Goal: Transaction & Acquisition: Purchase product/service

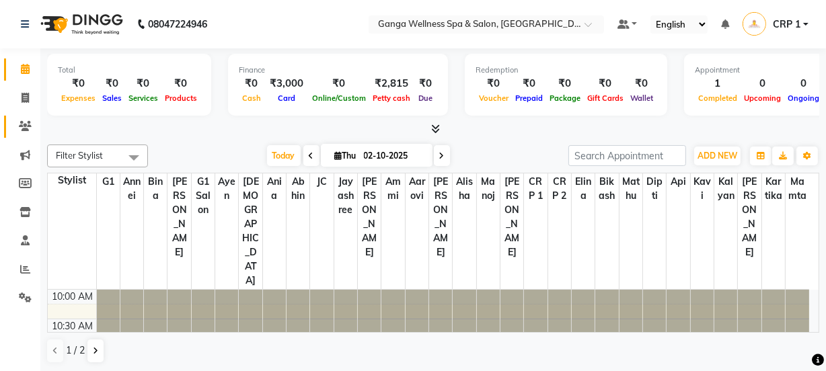
click at [22, 135] on link "Clients" at bounding box center [20, 127] width 32 height 22
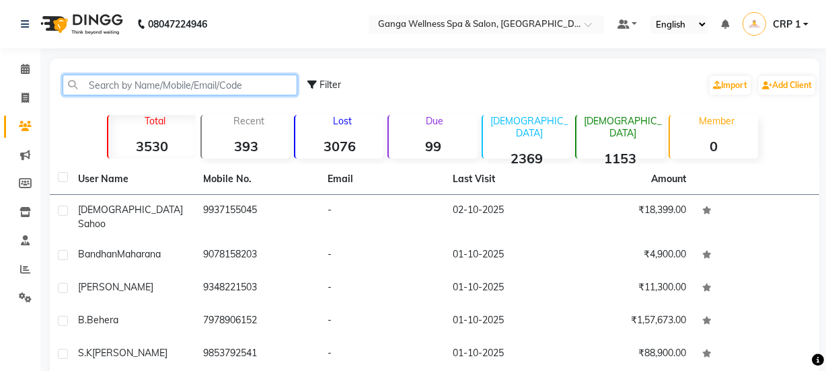
click at [139, 87] on input "text" at bounding box center [180, 85] width 235 height 21
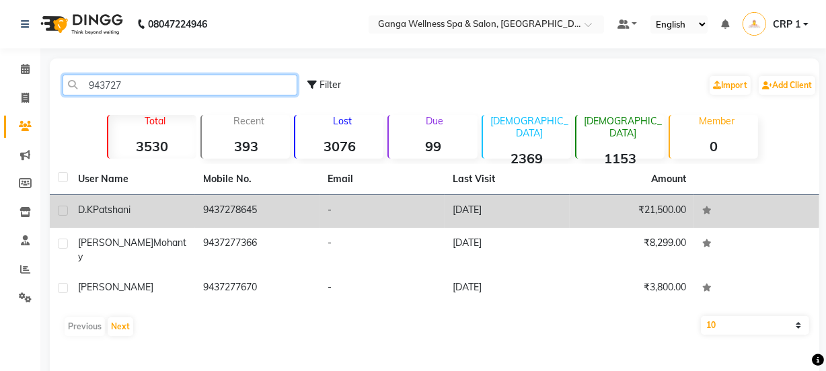
type input "943727"
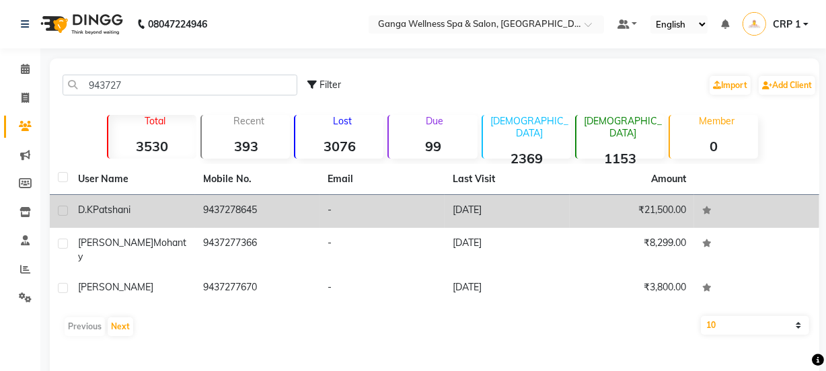
click at [124, 216] on div "[PERSON_NAME]" at bounding box center [132, 210] width 109 height 14
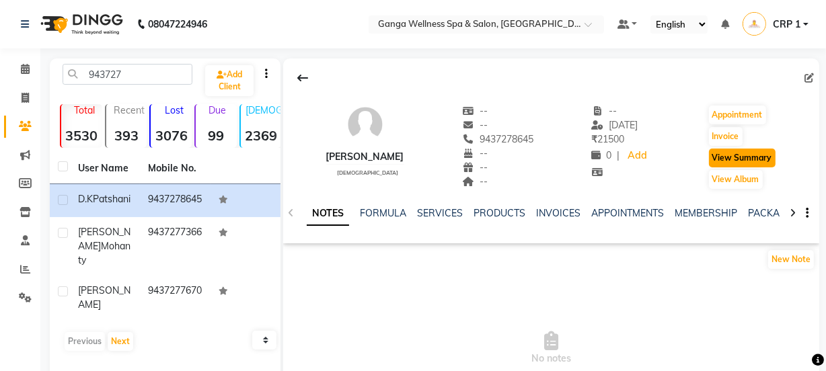
drag, startPoint x: 733, startPoint y: 160, endPoint x: 742, endPoint y: 156, distance: 9.6
drag, startPoint x: 742, startPoint y: 156, endPoint x: 773, endPoint y: 283, distance: 130.8
click at [771, 287] on span "No notes" at bounding box center [551, 348] width 536 height 135
click at [734, 146] on div "Invoice" at bounding box center [742, 137] width 69 height 22
click at [767, 221] on div "NOTES FORMULA SERVICES PRODUCTS INVOICES APPOINTMENTS MEMBERSHIP PACKAGES VOUCH…" at bounding box center [540, 221] width 478 height 30
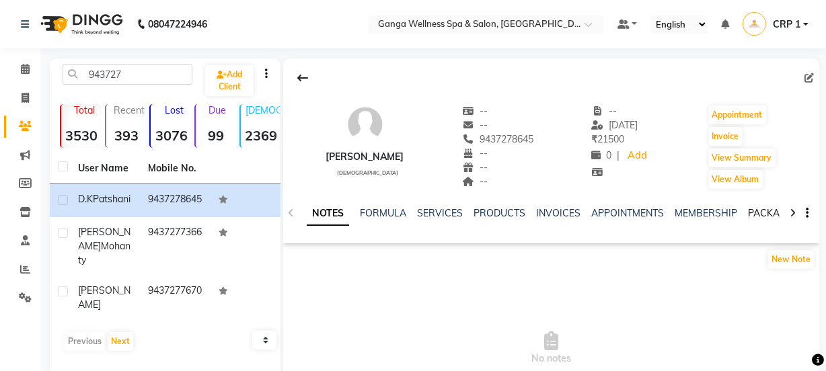
click at [761, 210] on link "PACKAGES" at bounding box center [773, 213] width 50 height 12
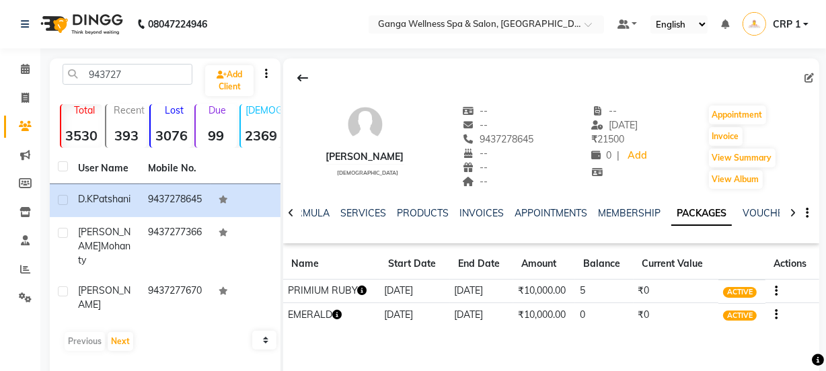
click at [364, 293] on icon "button" at bounding box center [362, 290] width 9 height 9
click at [341, 316] on icon "button" at bounding box center [336, 314] width 9 height 9
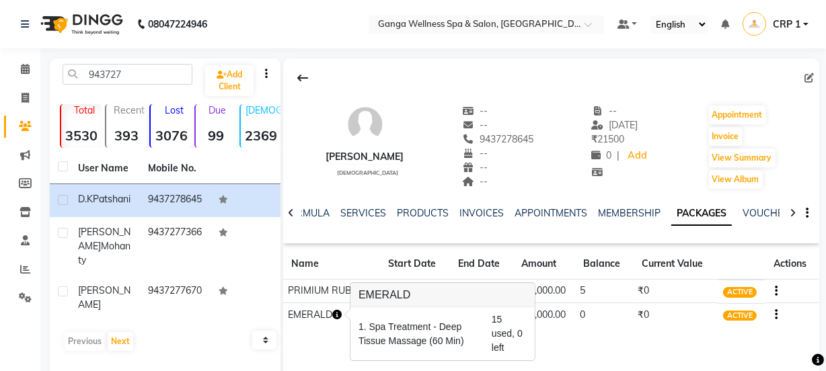
click at [336, 290] on td "PRIMIUM RUBY" at bounding box center [331, 292] width 97 height 24
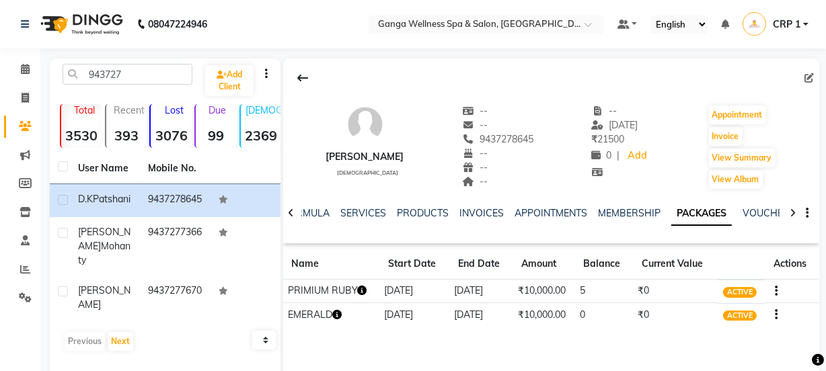
click at [363, 292] on icon "button" at bounding box center [362, 290] width 9 height 9
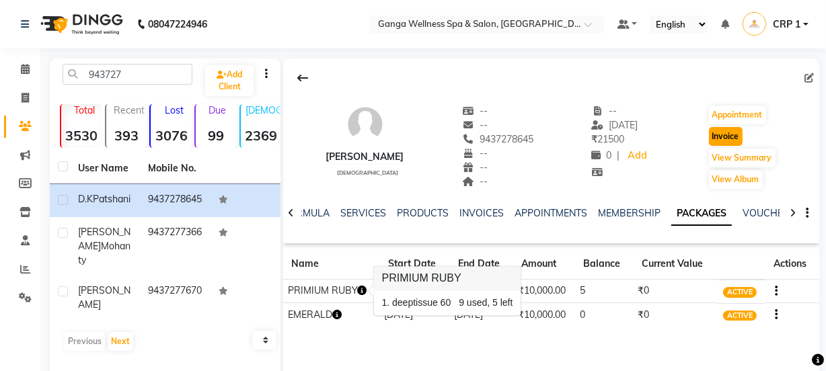
click at [720, 138] on button "Invoice" at bounding box center [726, 136] width 34 height 19
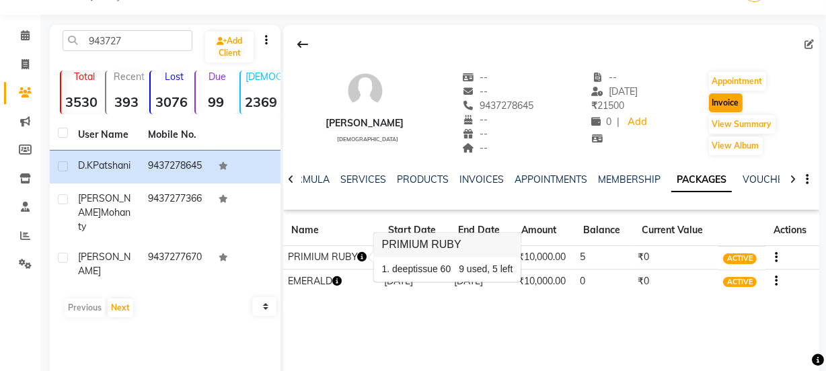
select select "service"
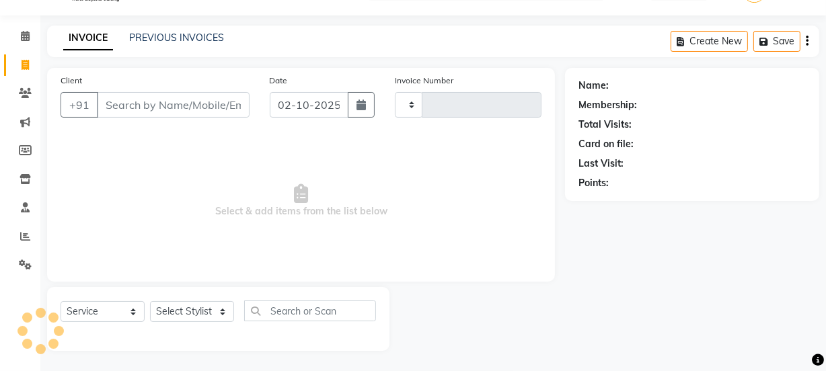
type input "2711"
select select "715"
click at [200, 317] on select "Select Stylist" at bounding box center [192, 311] width 84 height 21
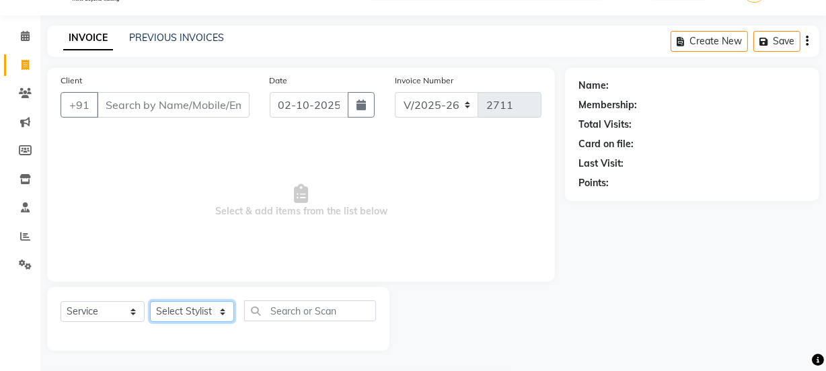
type input "9437278645"
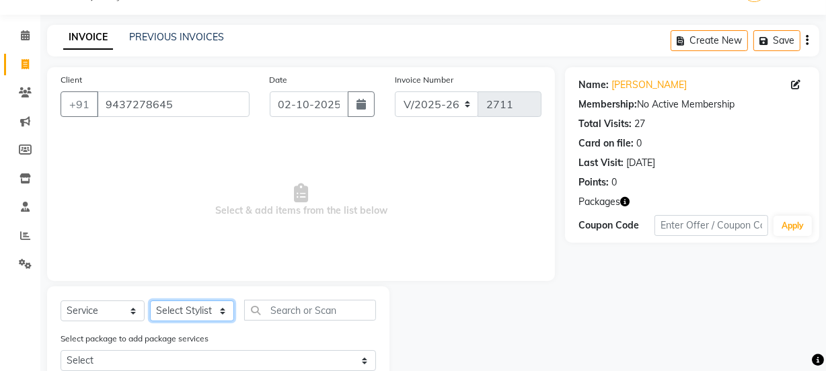
select select "75523"
click at [150, 301] on select "Select Stylist Aarovi Abhin [PERSON_NAME] [PERSON_NAME] CRP 1 CRP 2 [PERSON_NAM…" at bounding box center [192, 311] width 84 height 21
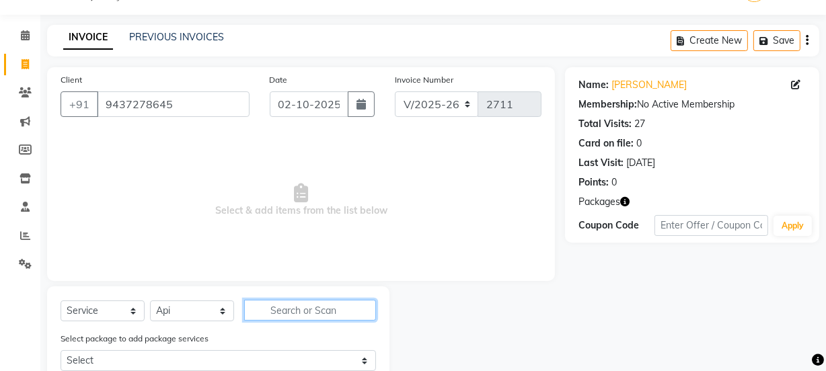
click at [293, 309] on input "text" at bounding box center [310, 310] width 132 height 21
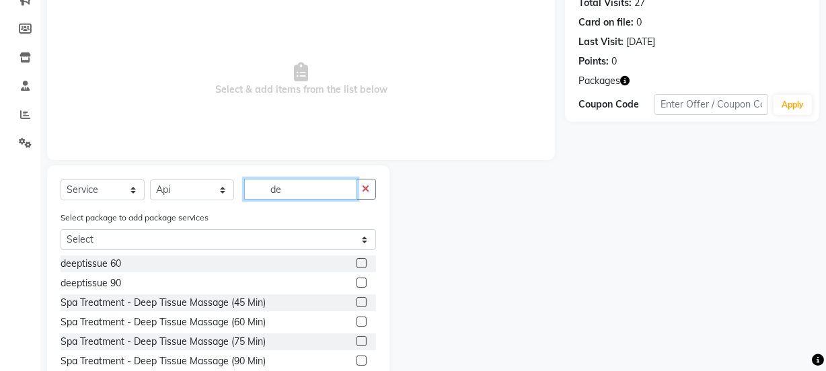
scroll to position [155, 0]
type input "de"
click at [356, 261] on label at bounding box center [361, 263] width 10 height 10
click at [356, 261] on input "checkbox" at bounding box center [360, 263] width 9 height 9
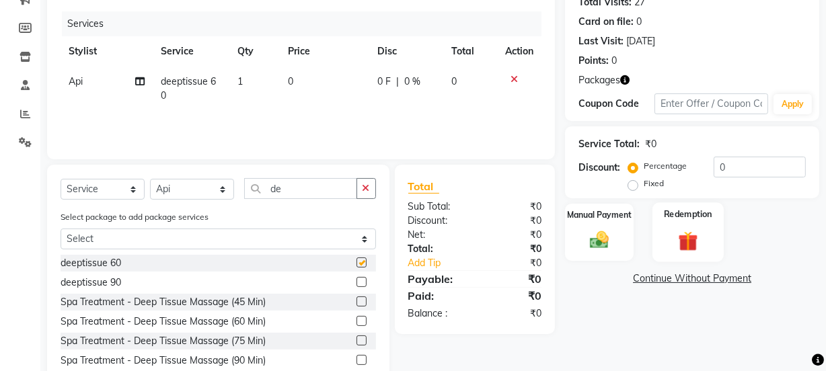
checkbox input "false"
click at [687, 222] on div "Redemption" at bounding box center [687, 232] width 71 height 60
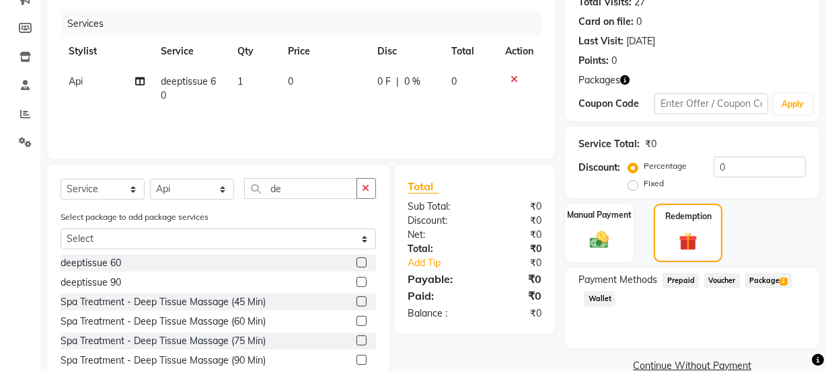
click at [765, 276] on span "Package 2" at bounding box center [768, 280] width 46 height 15
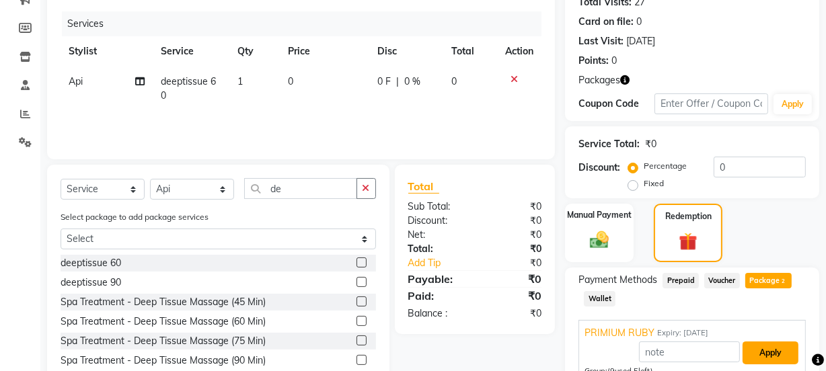
click at [776, 345] on button "Apply" at bounding box center [770, 353] width 56 height 23
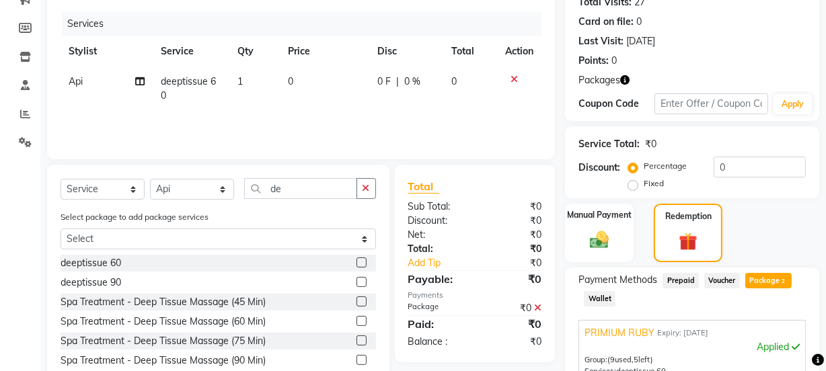
scroll to position [338, 0]
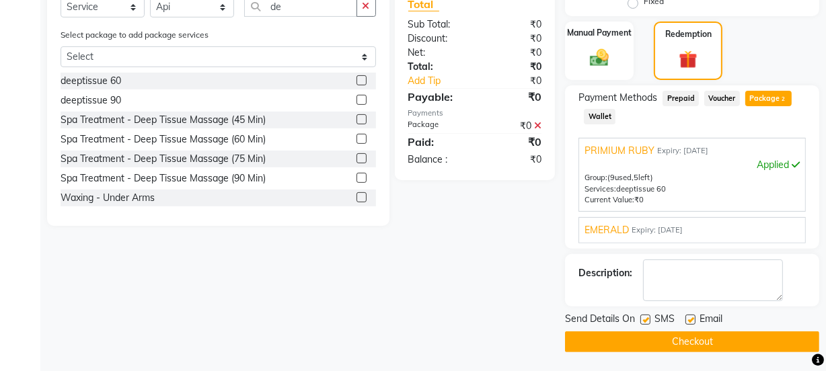
click at [732, 342] on button "Checkout" at bounding box center [692, 342] width 254 height 21
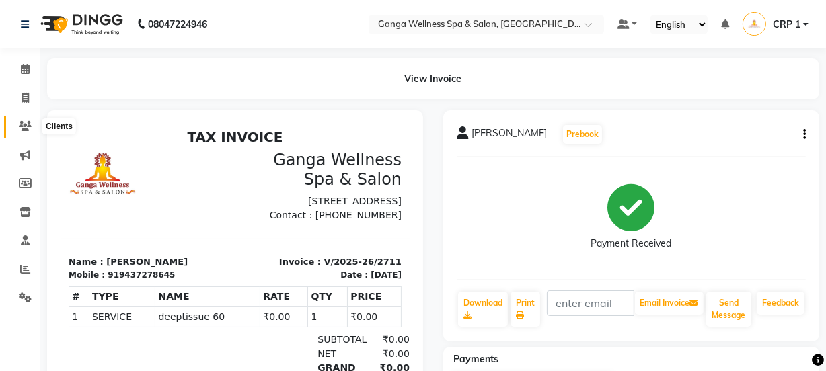
click at [20, 126] on icon at bounding box center [25, 126] width 13 height 10
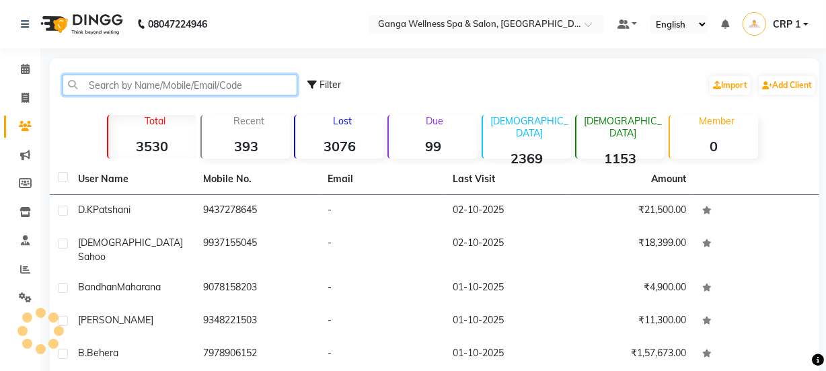
click at [134, 75] on input "text" at bounding box center [180, 85] width 235 height 21
drag, startPoint x: 128, startPoint y: 91, endPoint x: 93, endPoint y: 89, distance: 35.0
click at [93, 89] on input "text" at bounding box center [180, 85] width 235 height 21
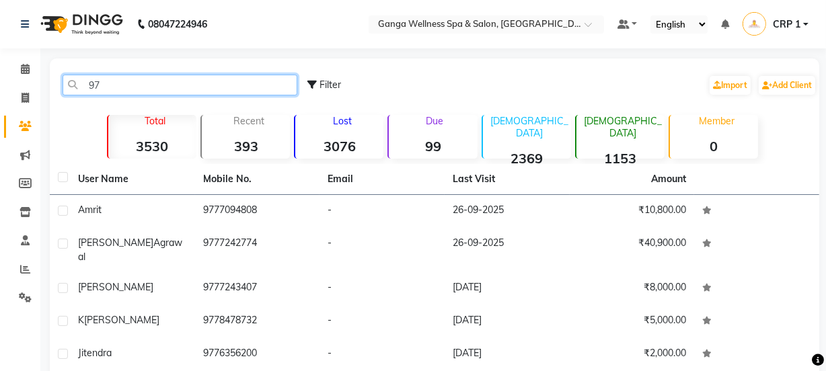
type input "9"
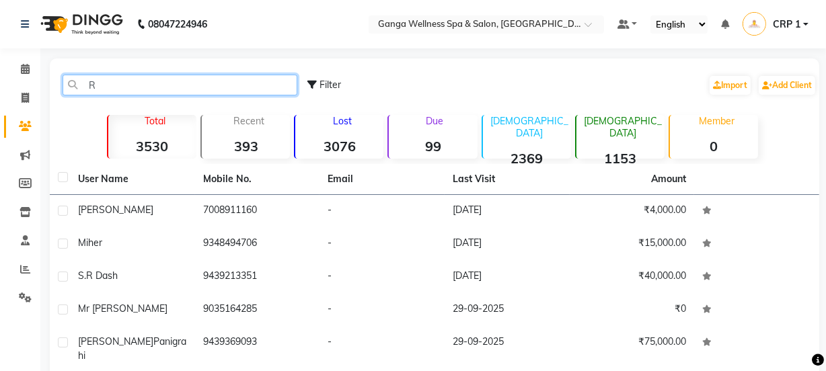
type input "R"
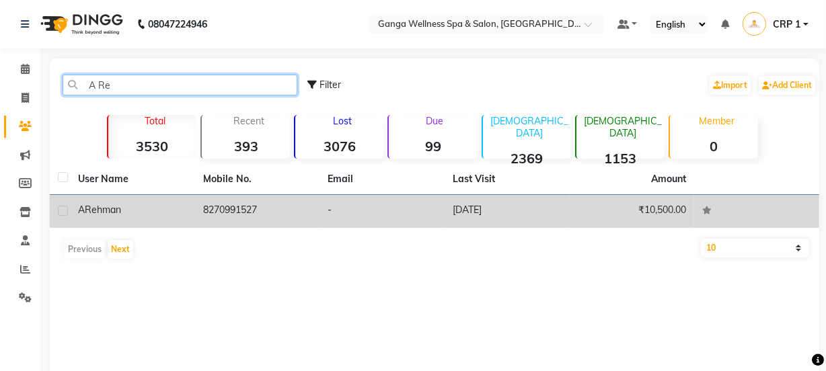
type input "A Re"
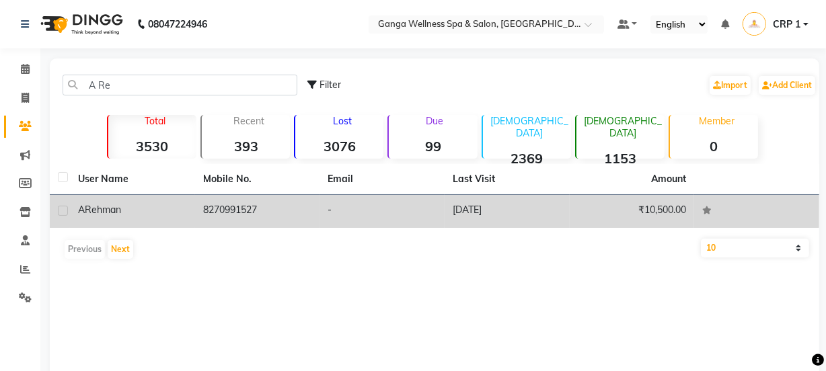
click at [183, 209] on div "A Rehman" at bounding box center [132, 210] width 109 height 14
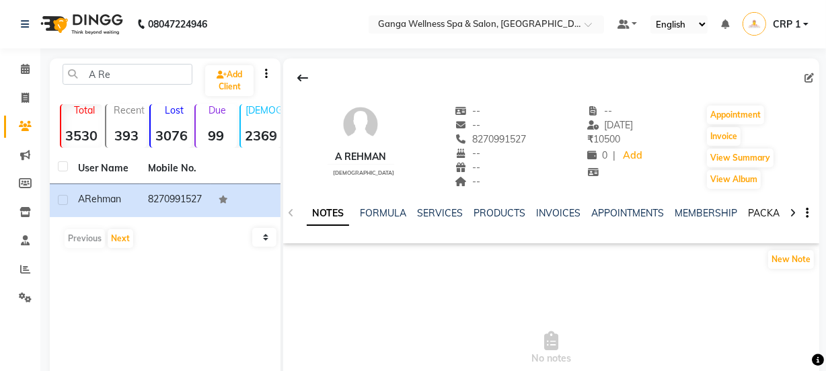
click at [761, 217] on link "PACKAGES" at bounding box center [773, 213] width 50 height 12
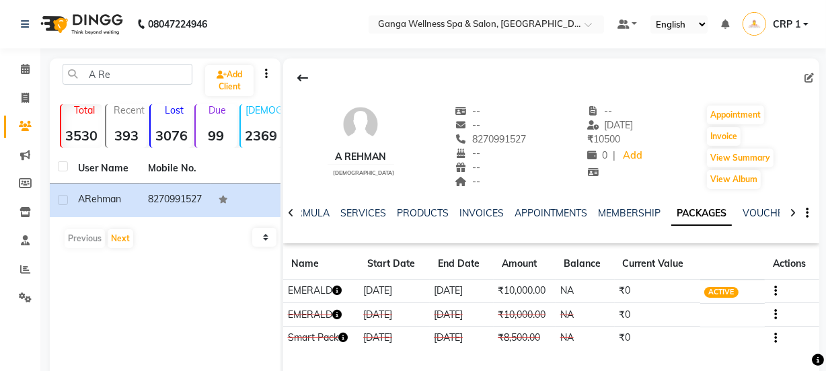
click at [340, 292] on icon "button" at bounding box center [336, 290] width 9 height 9
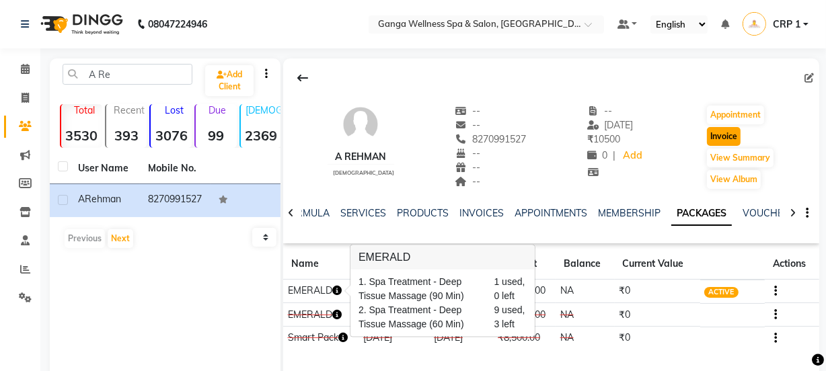
click at [737, 134] on button "Invoice" at bounding box center [724, 136] width 34 height 19
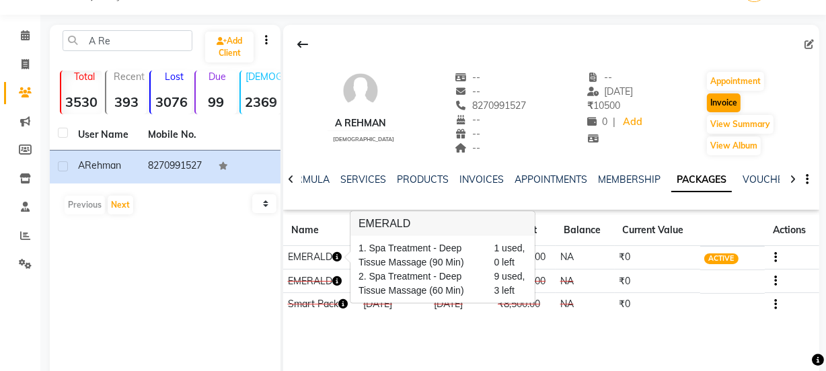
select select "715"
select select "service"
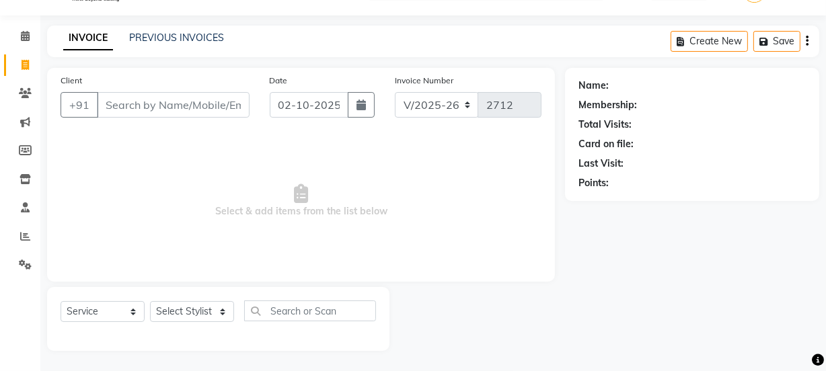
type input "8270991527"
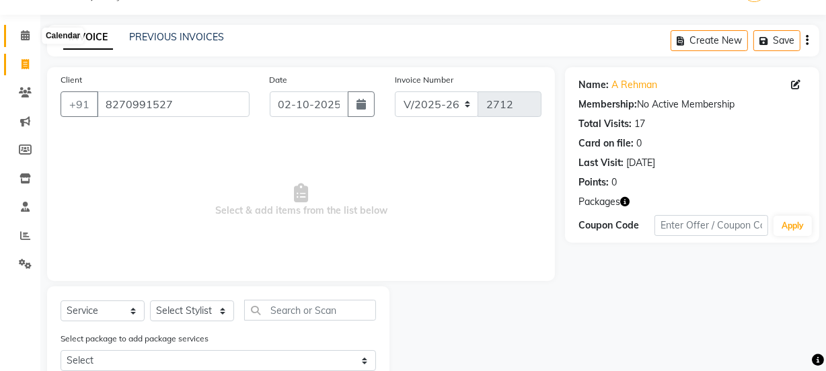
click at [24, 38] on icon at bounding box center [25, 35] width 9 height 10
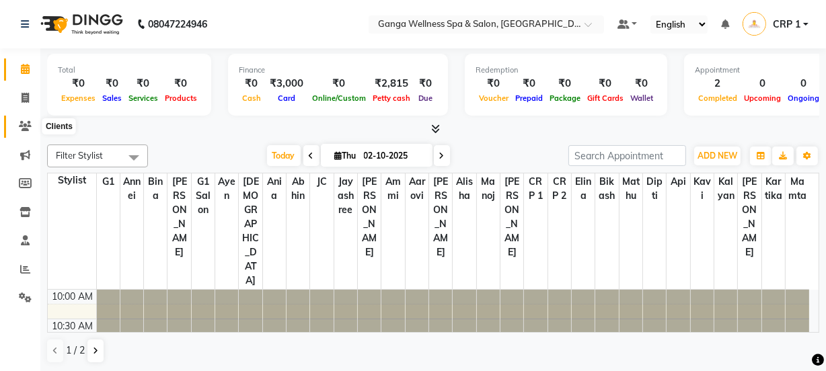
click at [20, 124] on icon at bounding box center [25, 126] width 13 height 10
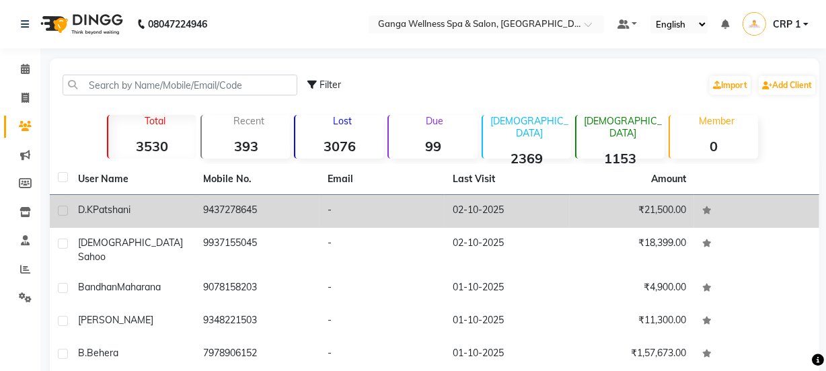
click at [124, 223] on td "[PERSON_NAME]" at bounding box center [132, 211] width 125 height 33
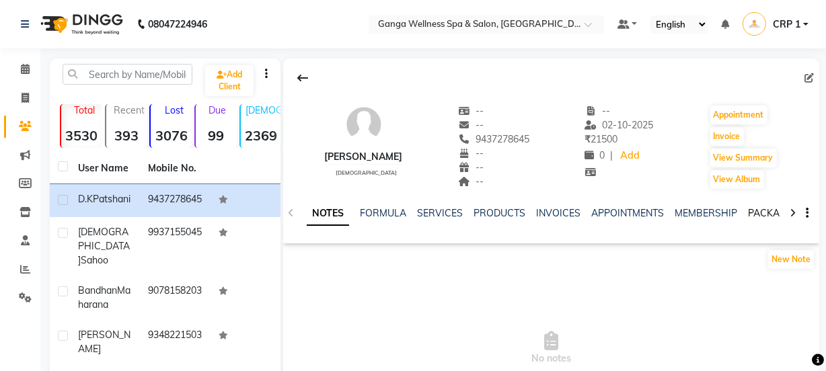
click at [765, 215] on link "PACKAGES" at bounding box center [773, 213] width 50 height 12
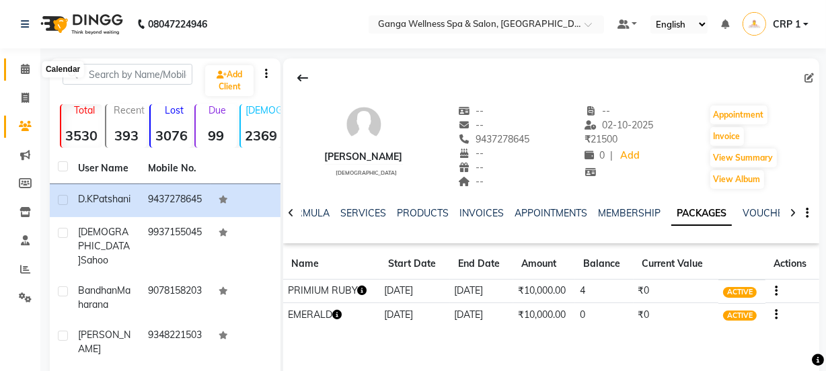
drag, startPoint x: 124, startPoint y: 70, endPoint x: 28, endPoint y: 65, distance: 96.3
click at [28, 65] on icon at bounding box center [25, 69] width 9 height 10
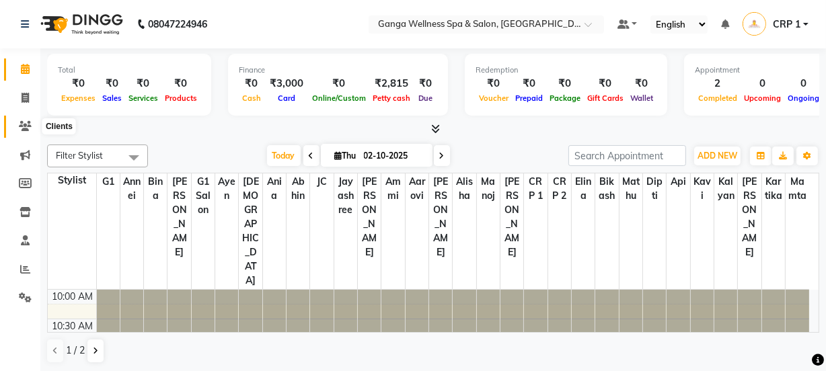
click at [19, 128] on icon at bounding box center [25, 126] width 13 height 10
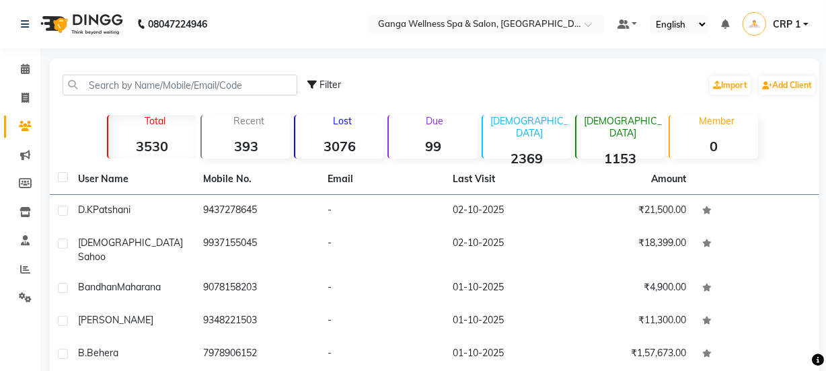
click at [139, 71] on div "Filter Import Add Client" at bounding box center [434, 85] width 764 height 42
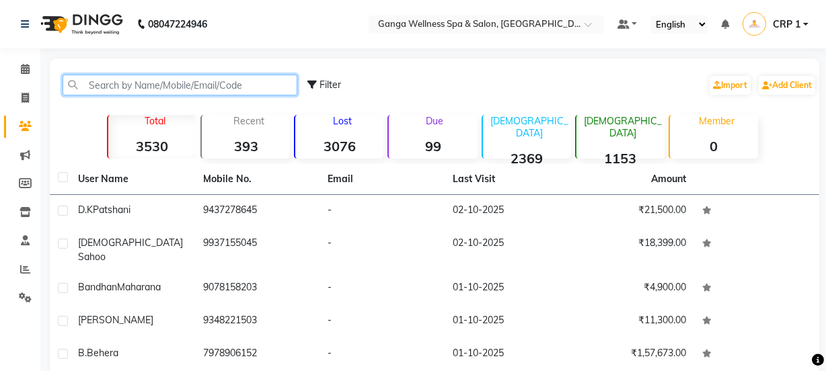
click at [151, 92] on input "text" at bounding box center [180, 85] width 235 height 21
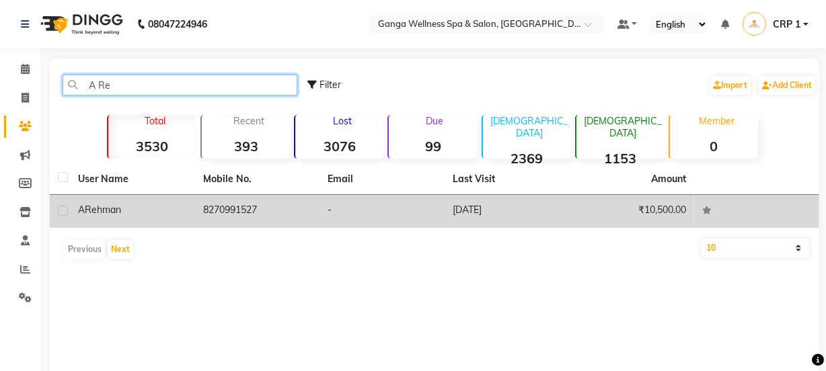
type input "A Re"
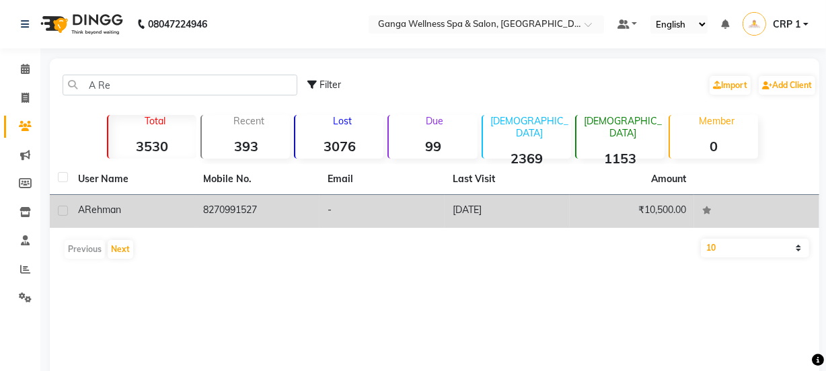
click at [168, 208] on div "A Rehman" at bounding box center [132, 210] width 109 height 14
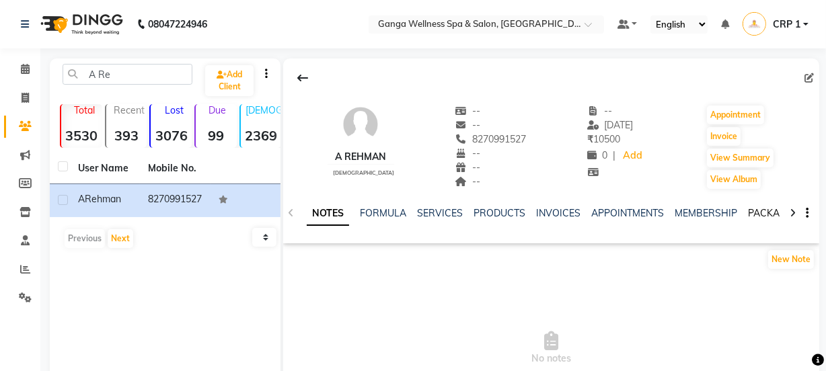
click at [757, 208] on link "PACKAGES" at bounding box center [773, 213] width 50 height 12
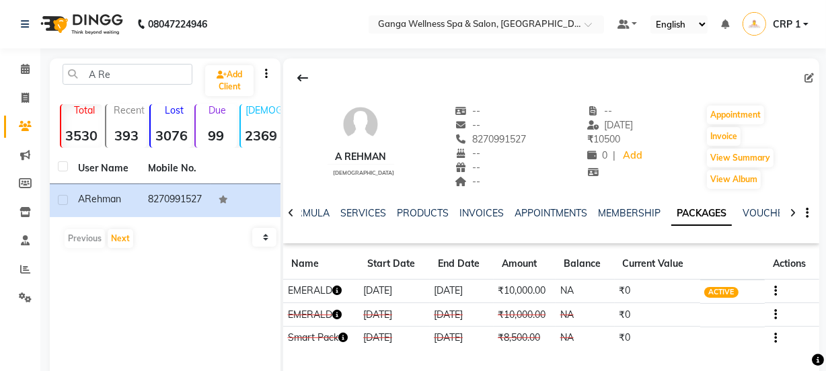
click at [337, 289] on icon "button" at bounding box center [336, 290] width 9 height 9
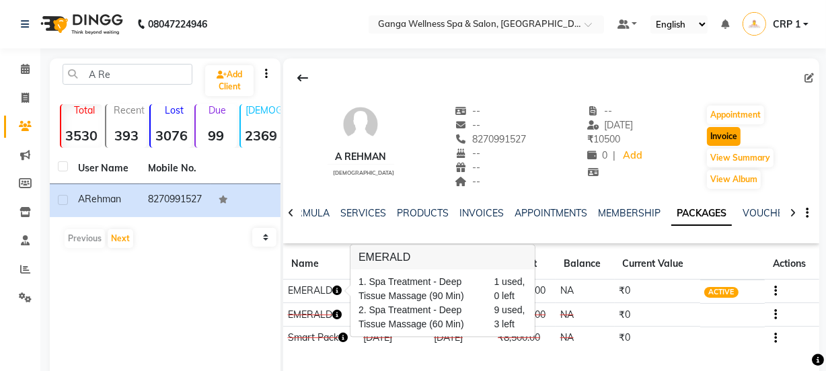
click at [720, 138] on button "Invoice" at bounding box center [724, 136] width 34 height 19
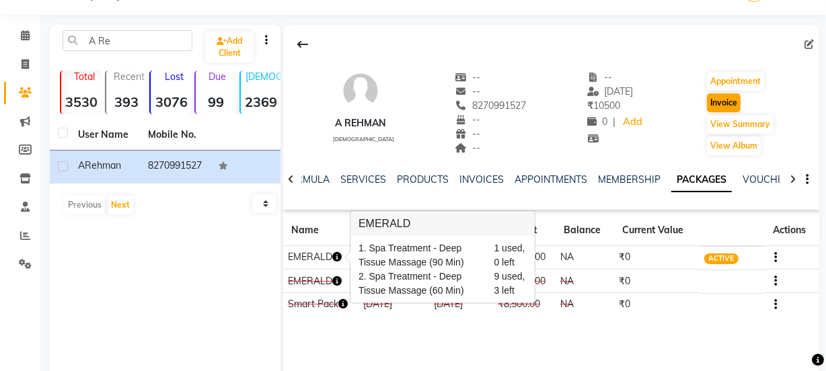
select select "715"
select select "service"
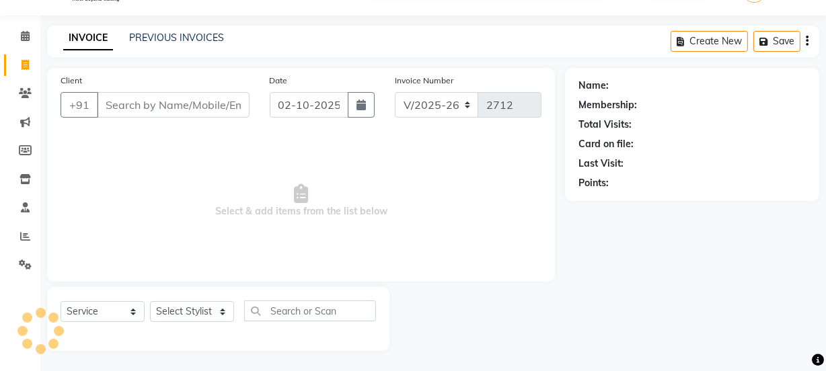
type input "8270991527"
click at [180, 315] on select "Select Stylist Aarovi Abhin [PERSON_NAME] [PERSON_NAME] CRP 1 CRP 2 [PERSON_NAM…" at bounding box center [192, 311] width 84 height 21
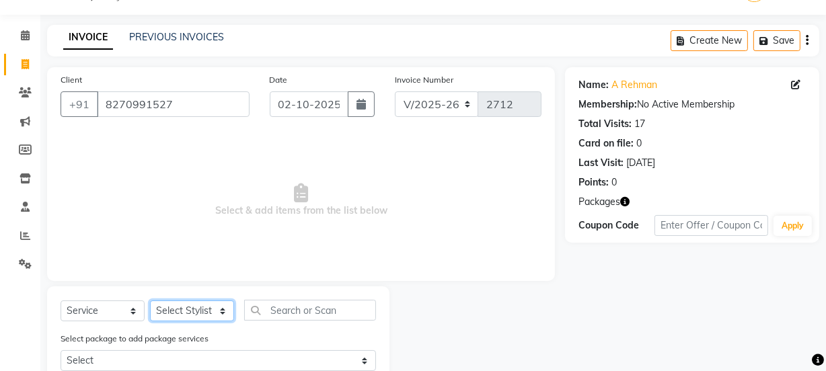
select select "90084"
click at [150, 301] on select "Select Stylist Aarovi Abhin [PERSON_NAME] [PERSON_NAME] CRP 1 CRP 2 [PERSON_NAM…" at bounding box center [192, 311] width 84 height 21
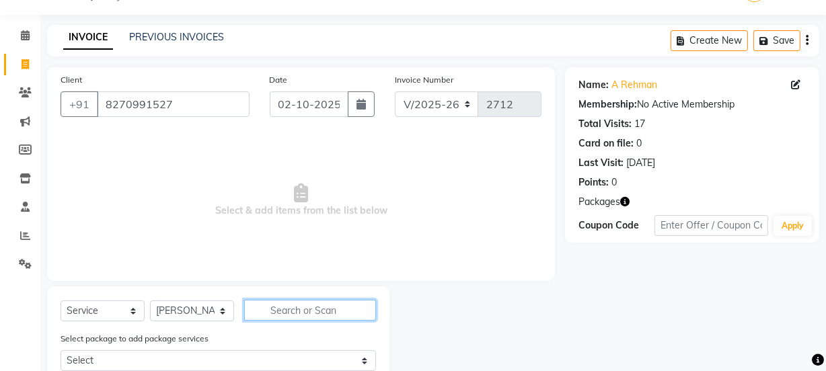
click at [289, 313] on input "text" at bounding box center [310, 310] width 132 height 21
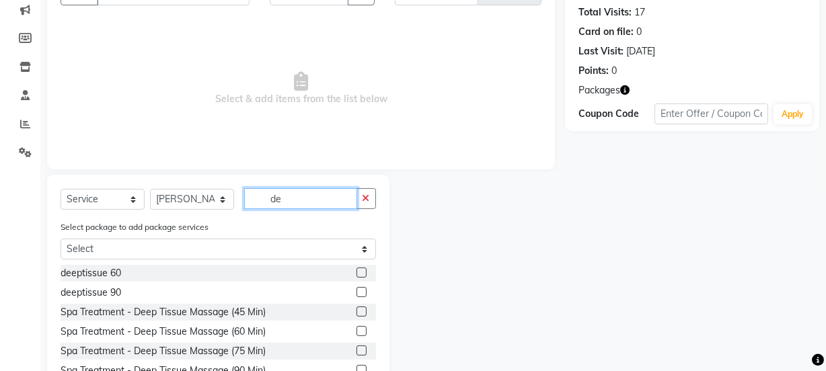
scroll to position [155, 0]
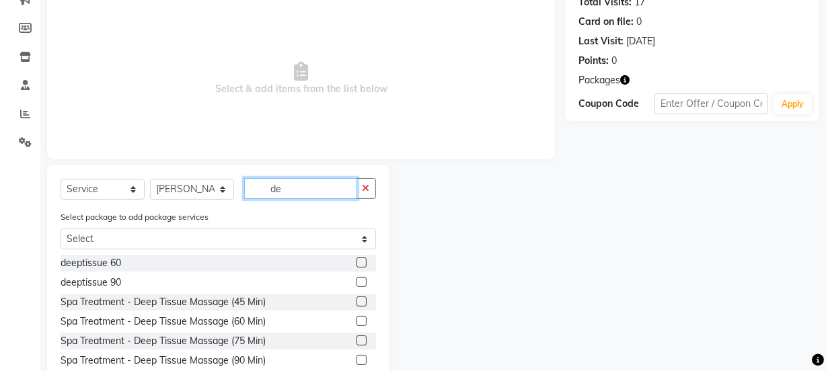
type input "de"
click at [356, 264] on label at bounding box center [361, 263] width 10 height 10
click at [356, 264] on input "checkbox" at bounding box center [360, 263] width 9 height 9
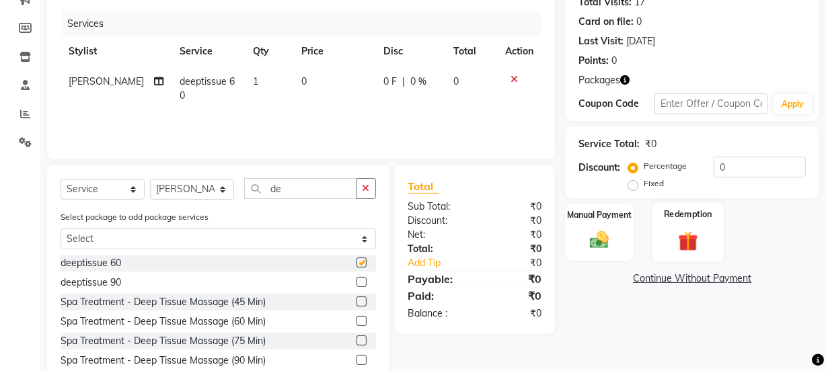
checkbox input "false"
click at [678, 235] on img at bounding box center [688, 241] width 32 height 25
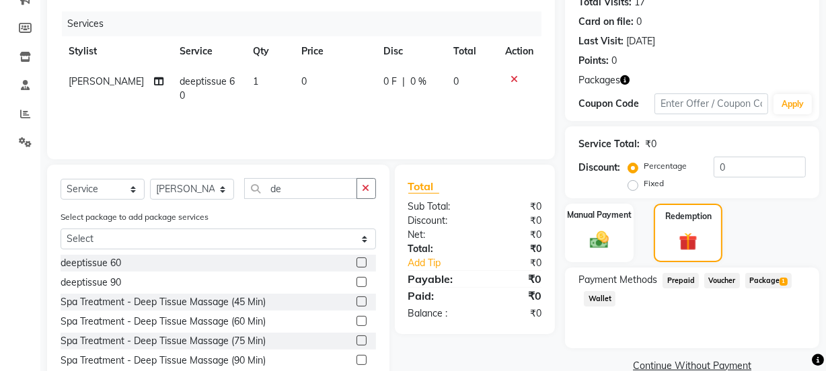
click at [778, 278] on span "Package 1" at bounding box center [768, 280] width 46 height 15
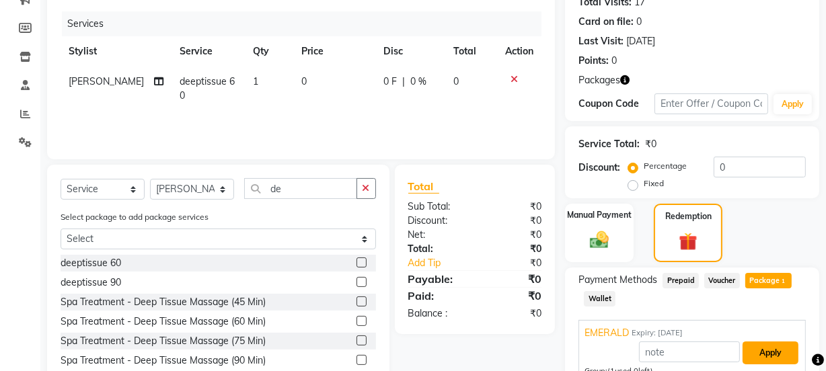
click at [782, 346] on button "Apply" at bounding box center [770, 353] width 56 height 23
type input "EMERALD"
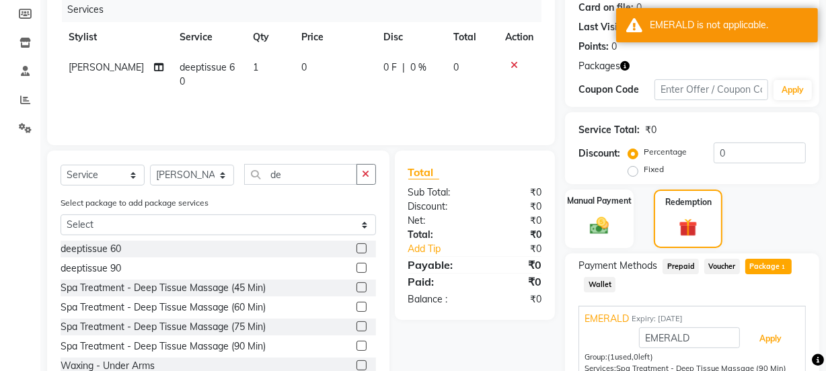
scroll to position [82, 0]
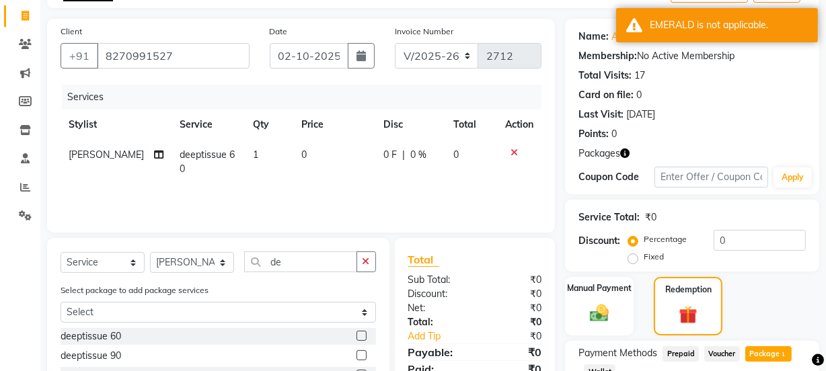
click at [508, 148] on div at bounding box center [519, 152] width 28 height 9
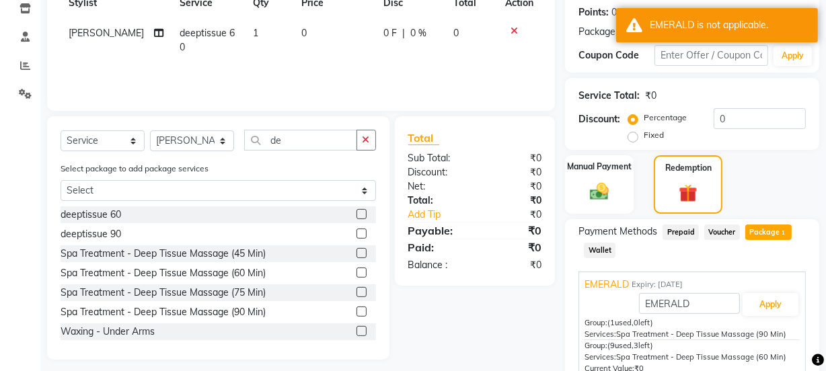
scroll to position [204, 0]
click at [356, 269] on label at bounding box center [361, 272] width 10 height 10
click at [356, 269] on input "checkbox" at bounding box center [360, 272] width 9 height 9
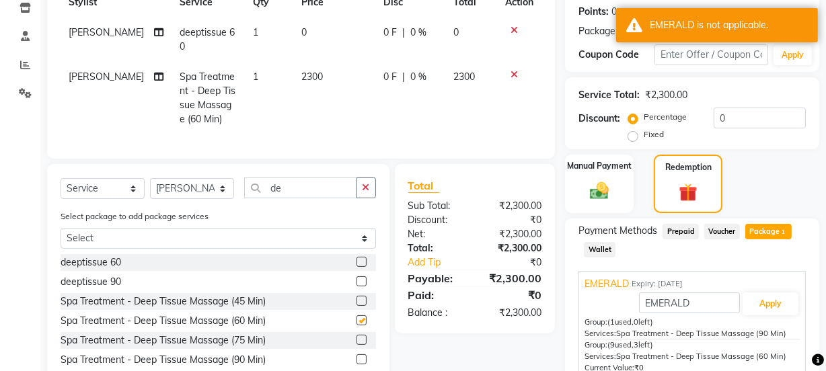
checkbox input "false"
click at [514, 30] on icon at bounding box center [513, 30] width 7 height 9
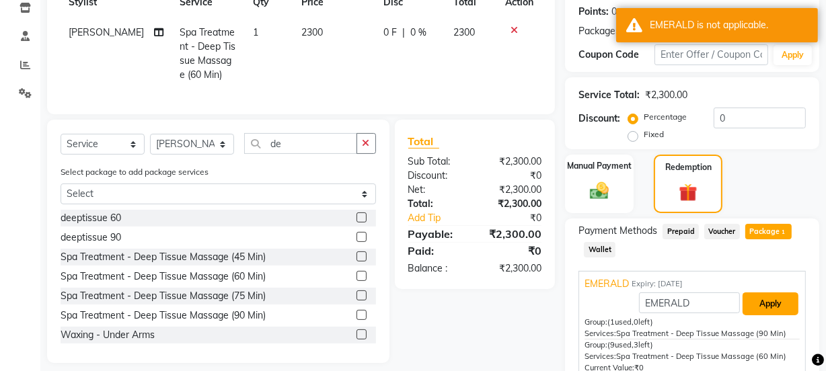
click at [772, 296] on button "Apply" at bounding box center [770, 304] width 56 height 23
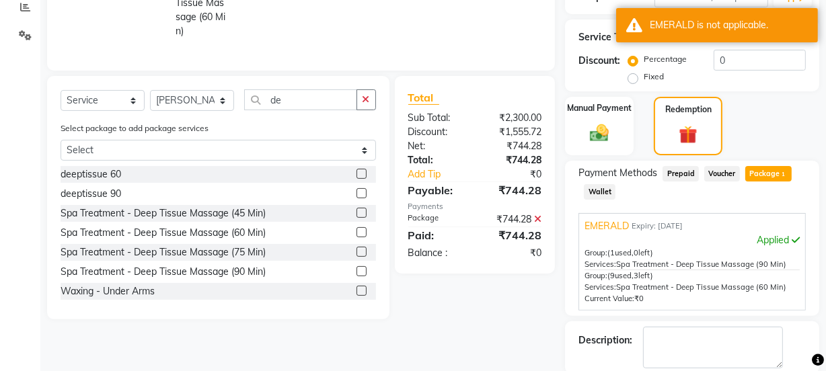
scroll to position [330, 0]
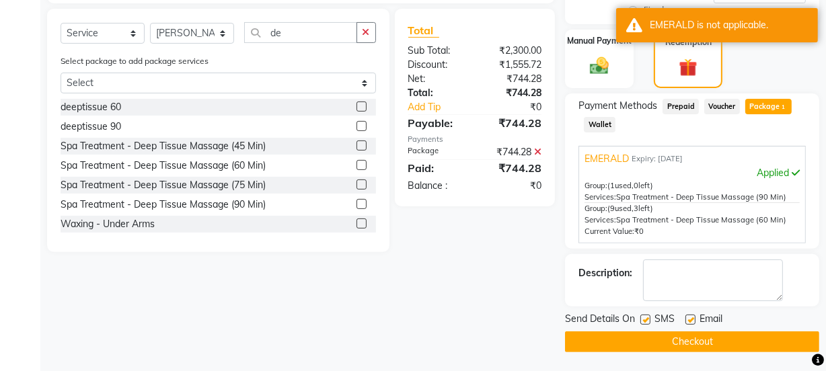
click at [757, 339] on button "Checkout" at bounding box center [692, 342] width 254 height 21
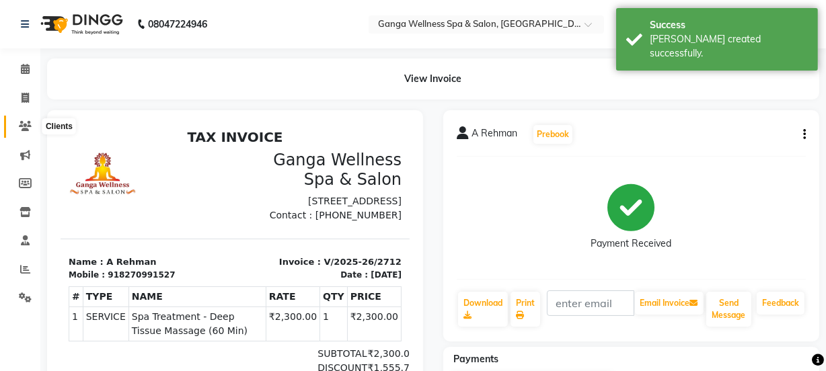
click at [26, 124] on icon at bounding box center [25, 126] width 13 height 10
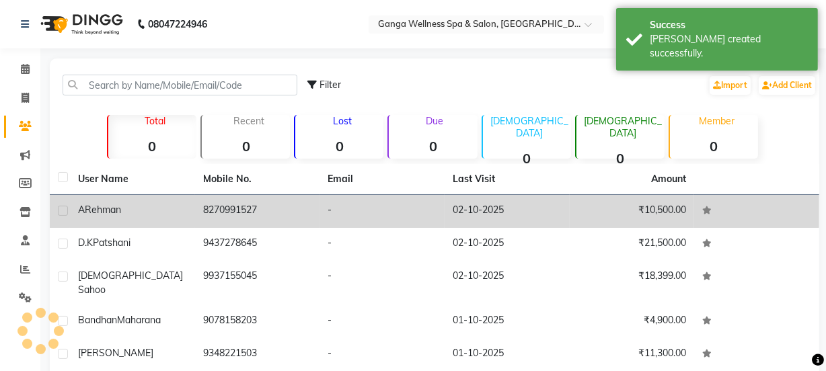
click at [140, 206] on div "A Rehman" at bounding box center [132, 210] width 109 height 14
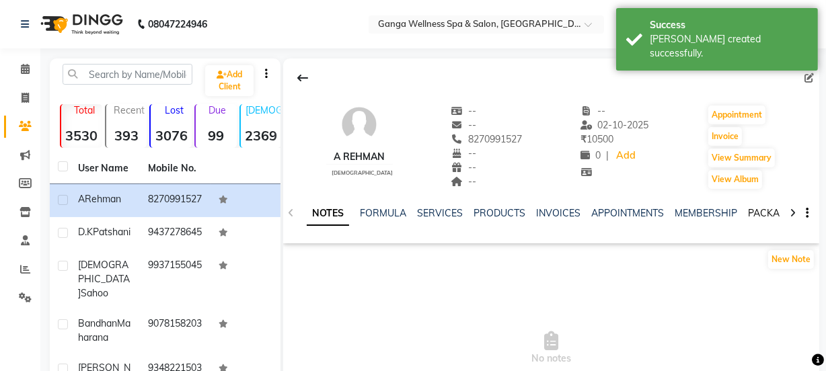
click at [755, 213] on link "PACKAGES" at bounding box center [773, 213] width 50 height 12
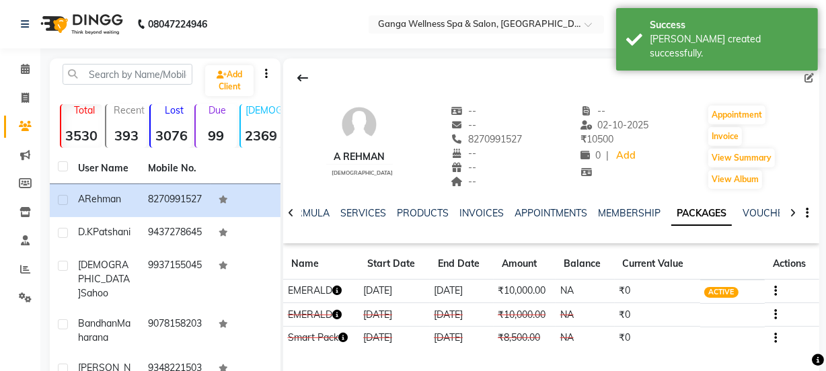
click at [340, 291] on icon "button" at bounding box center [336, 290] width 9 height 9
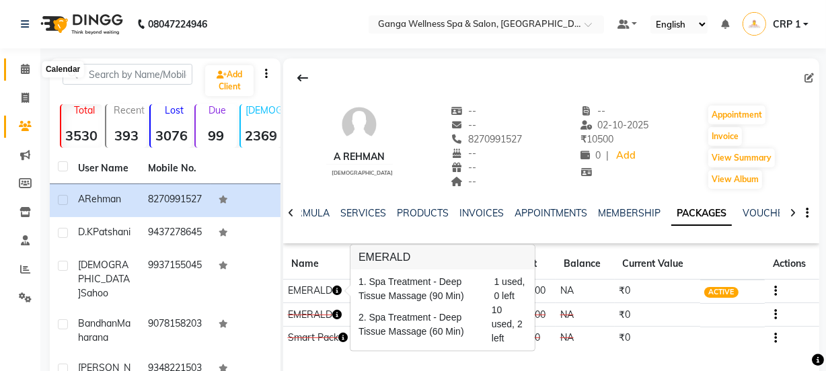
click at [31, 66] on span at bounding box center [25, 69] width 24 height 15
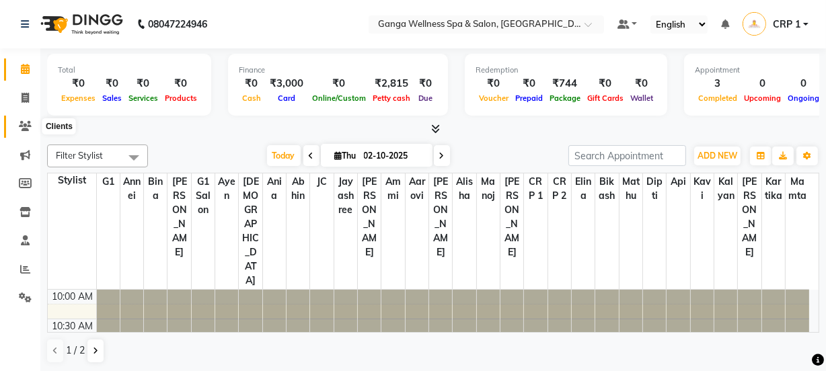
click at [32, 122] on span at bounding box center [25, 126] width 24 height 15
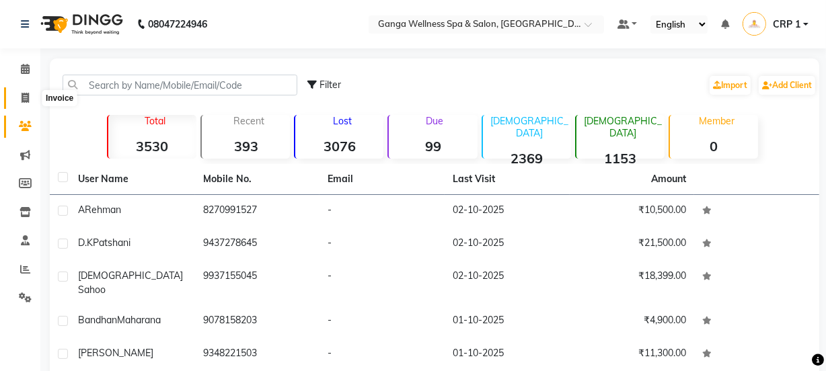
click at [31, 98] on span at bounding box center [25, 98] width 24 height 15
select select "service"
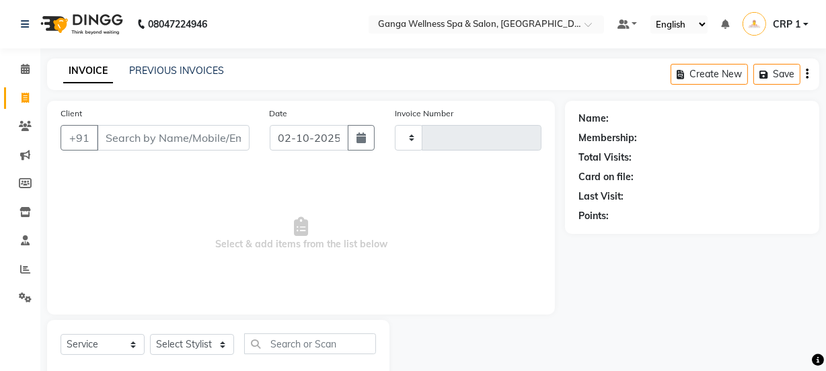
scroll to position [34, 0]
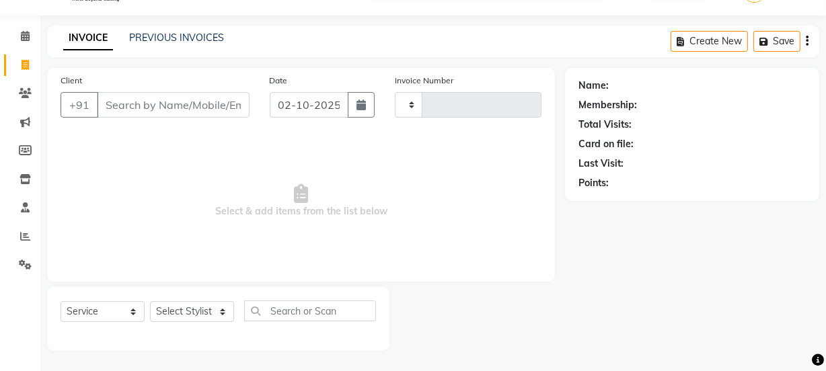
type input "2713"
select select "715"
click at [192, 37] on link "PREVIOUS INVOICES" at bounding box center [176, 38] width 95 height 12
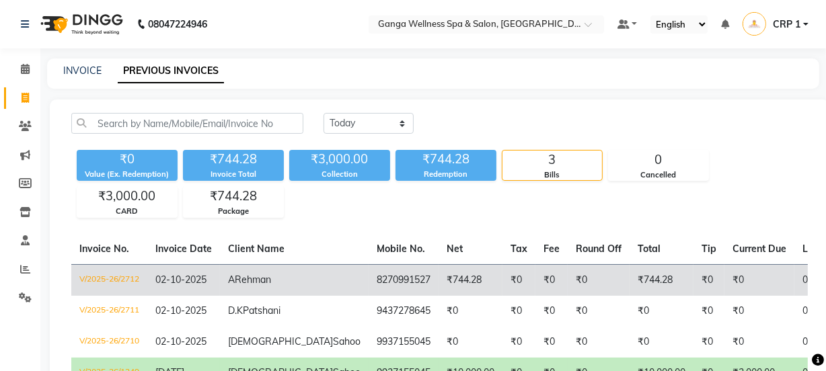
click at [284, 282] on td "A Rehman" at bounding box center [294, 280] width 149 height 32
